Goal: Book appointment/travel/reservation

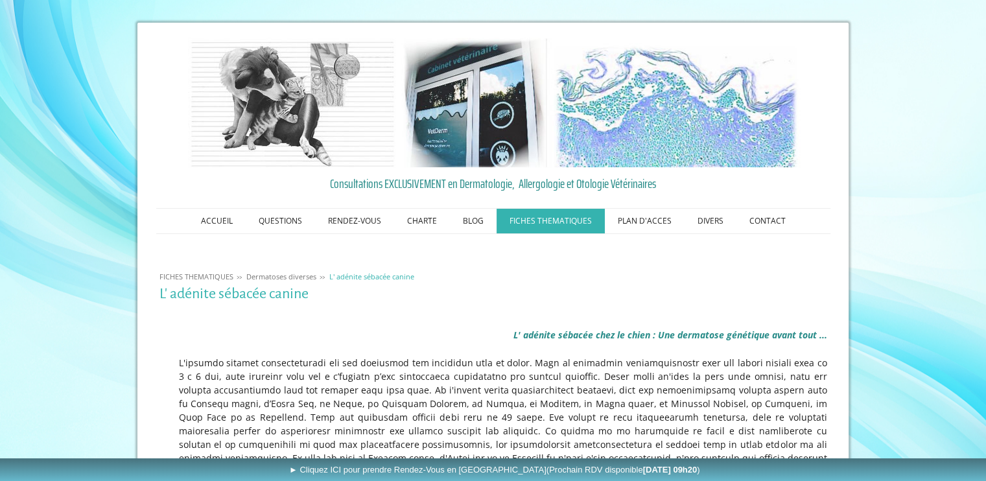
click at [229, 126] on img at bounding box center [493, 103] width 621 height 130
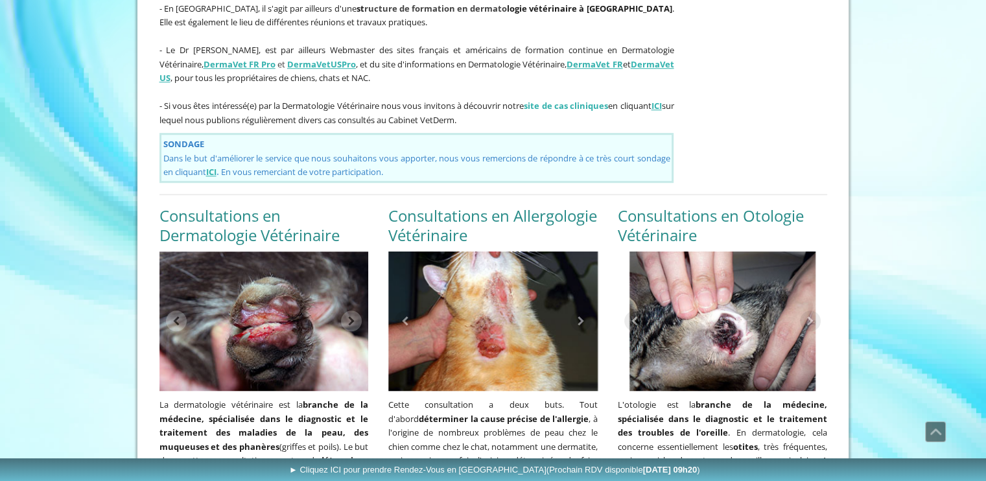
scroll to position [929, 0]
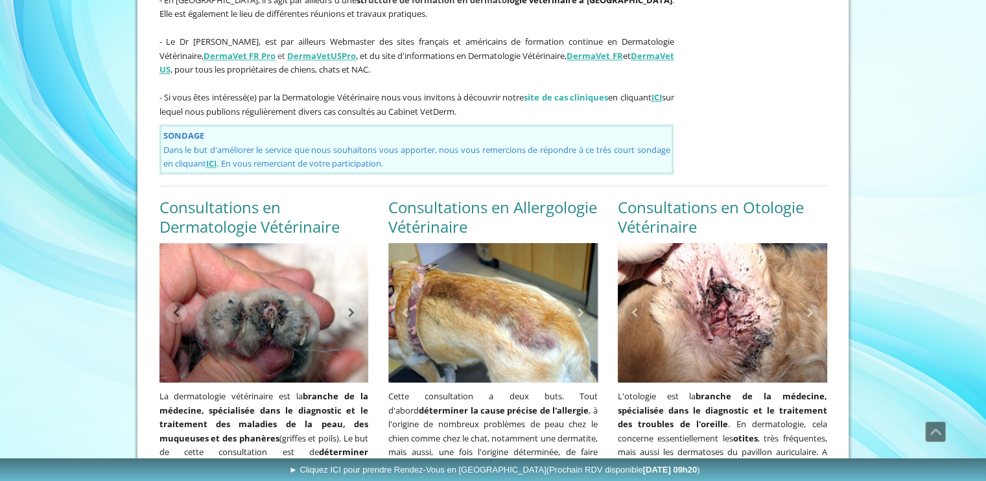
click at [327, 243] on div "Maladie de peau Prurit dorso-lombaire Perte des poils au niveau des oreilles De…" at bounding box center [264, 312] width 209 height 139
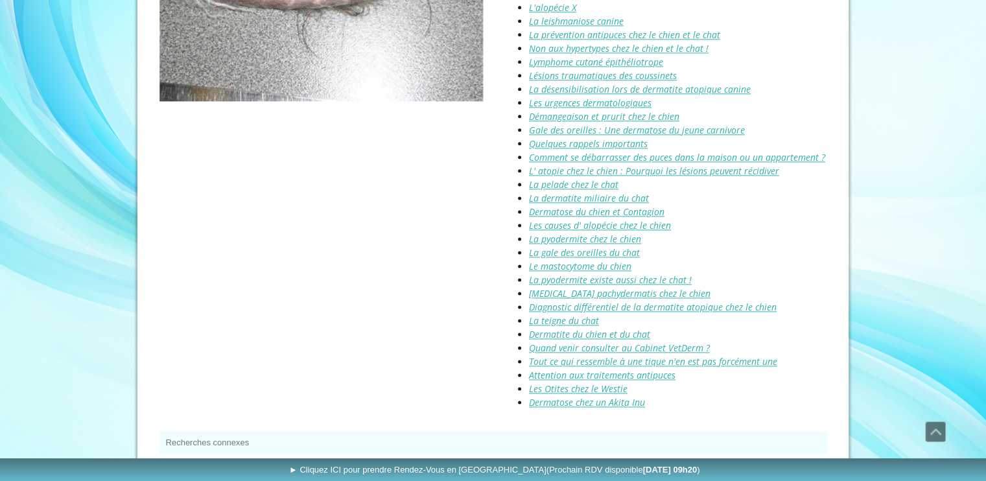
scroll to position [0, 0]
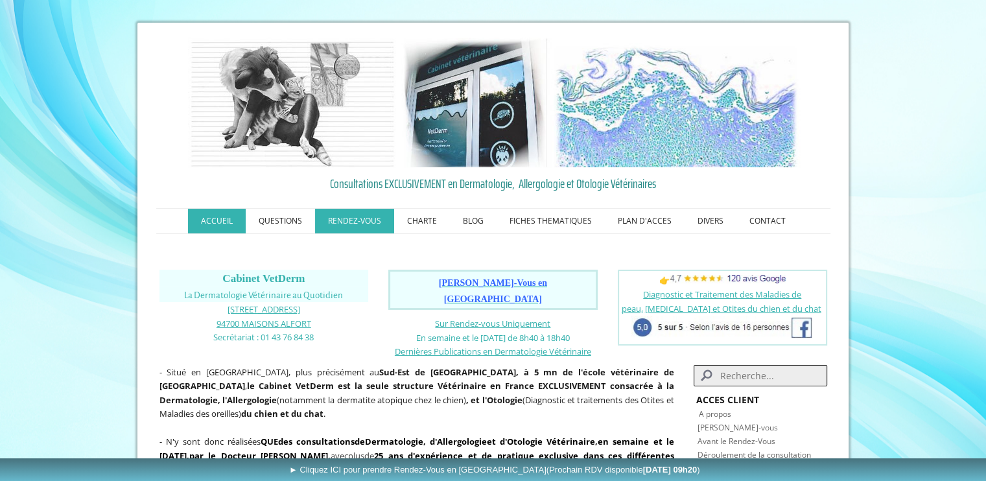
click at [327, 220] on link "RENDEZ-VOUS" at bounding box center [354, 221] width 79 height 25
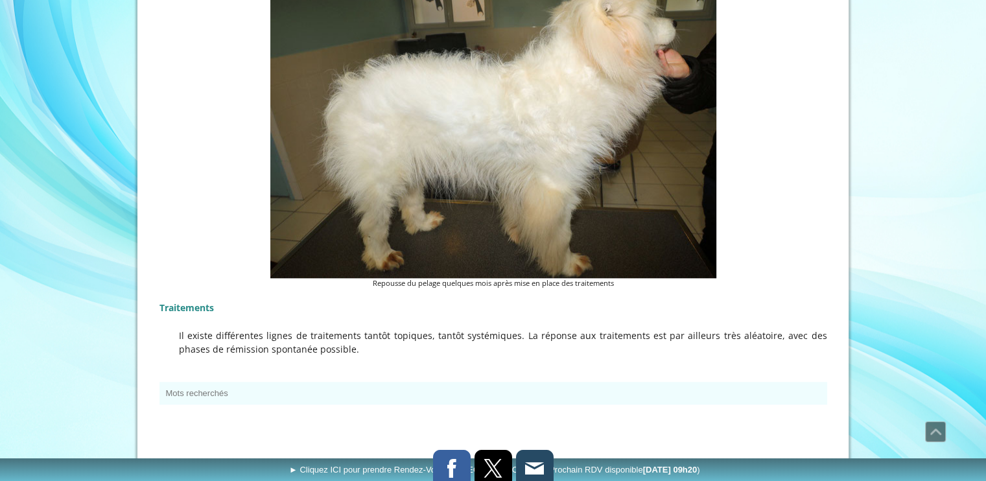
scroll to position [1370, 0]
